Goal: Information Seeking & Learning: Learn about a topic

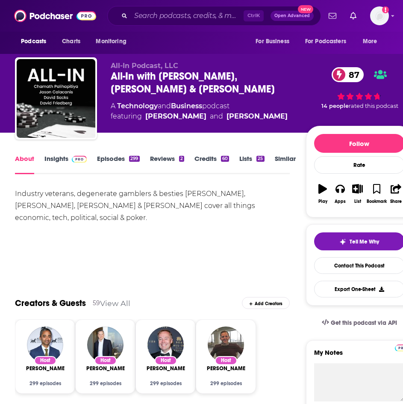
click at [62, 172] on link "Insights" at bounding box center [65, 164] width 42 height 20
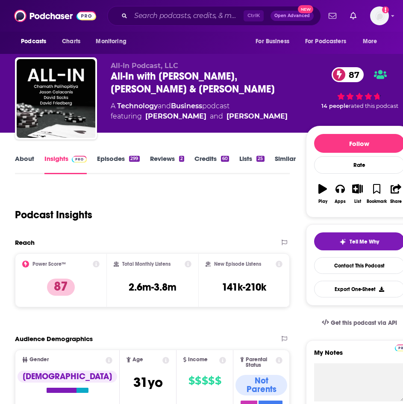
click at [107, 161] on link "Episodes 299" at bounding box center [118, 164] width 42 height 20
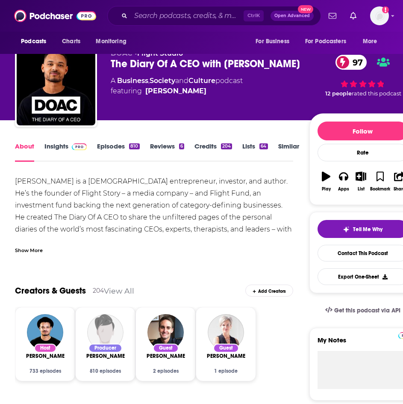
scroll to position [12, 0]
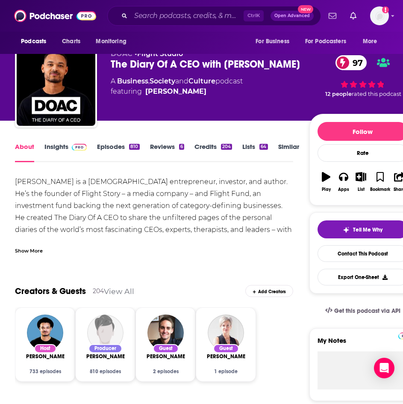
click at [211, 58] on div "The Diary Of A CEO with Steven Bartlett 97" at bounding box center [210, 64] width 198 height 13
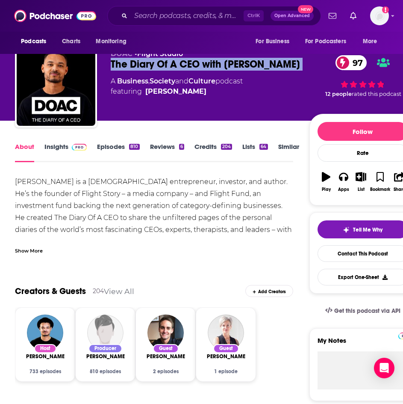
click at [211, 58] on div "The Diary Of A CEO with Steven Bartlett 97" at bounding box center [210, 64] width 198 height 13
copy div "The Diary Of A CEO with Steven Bartlett 97"
